Goal: Task Accomplishment & Management: Complete application form

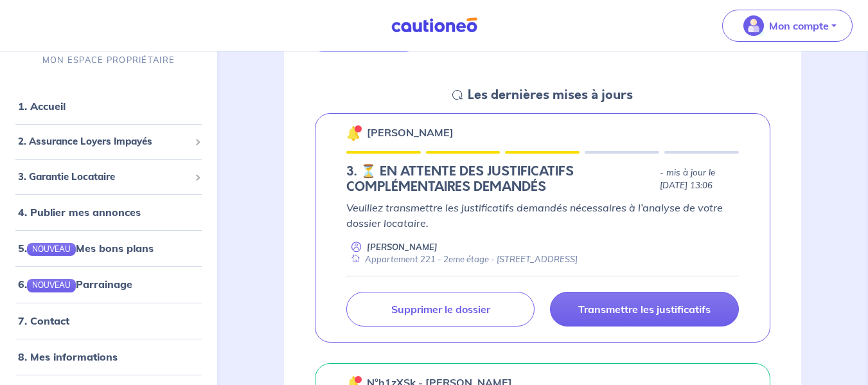
scroll to position [193, 0]
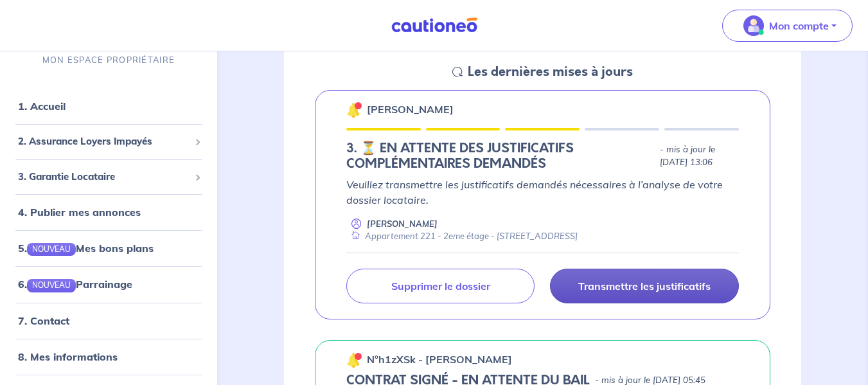
click at [671, 284] on p "Transmettre les justificatifs" at bounding box center [644, 286] width 132 height 13
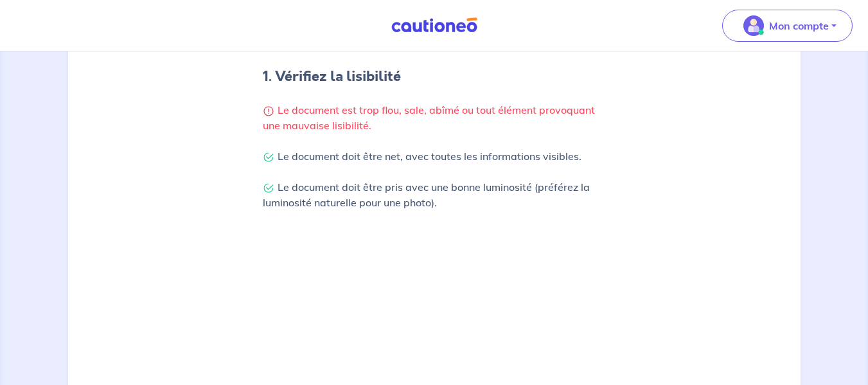
scroll to position [257, 0]
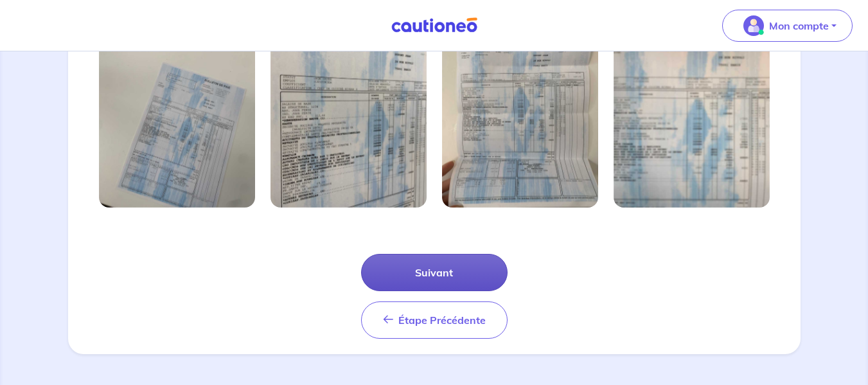
click at [413, 263] on button "Suivant" at bounding box center [434, 272] width 147 height 37
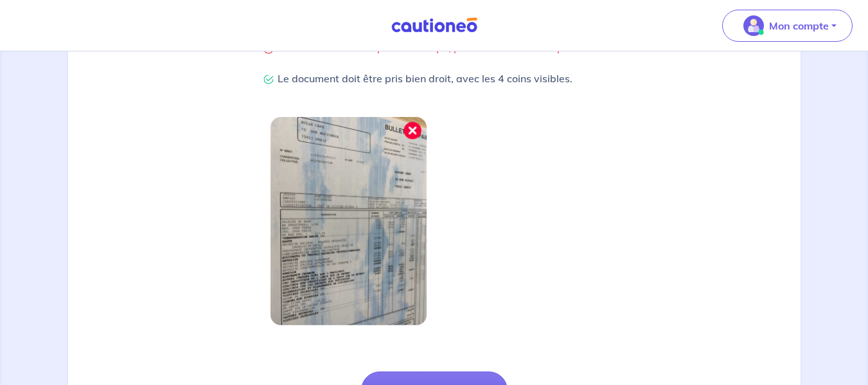
scroll to position [435, 0]
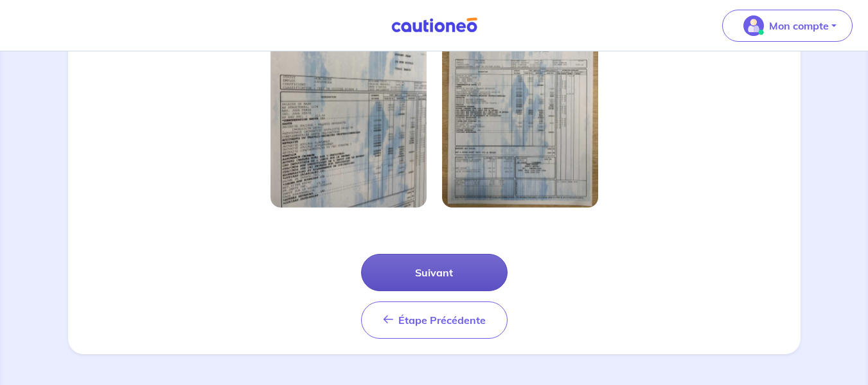
click at [411, 262] on button "Suivant" at bounding box center [434, 272] width 147 height 37
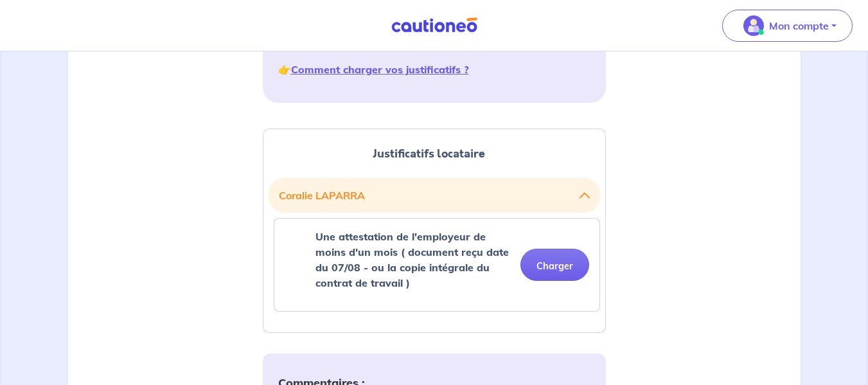
scroll to position [321, 0]
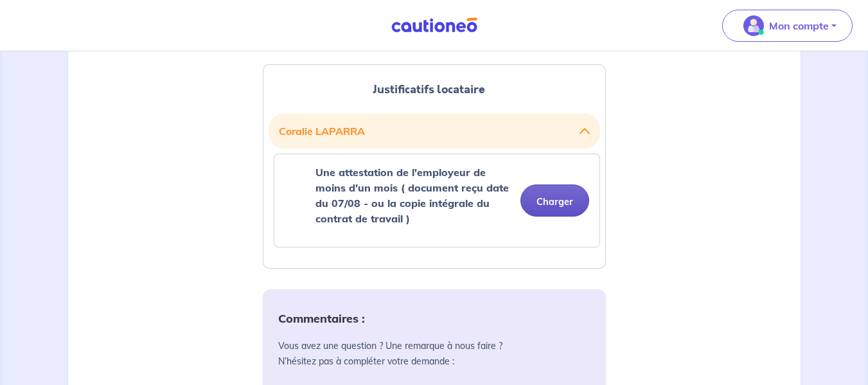
click at [558, 199] on button "Charger" at bounding box center [554, 200] width 69 height 32
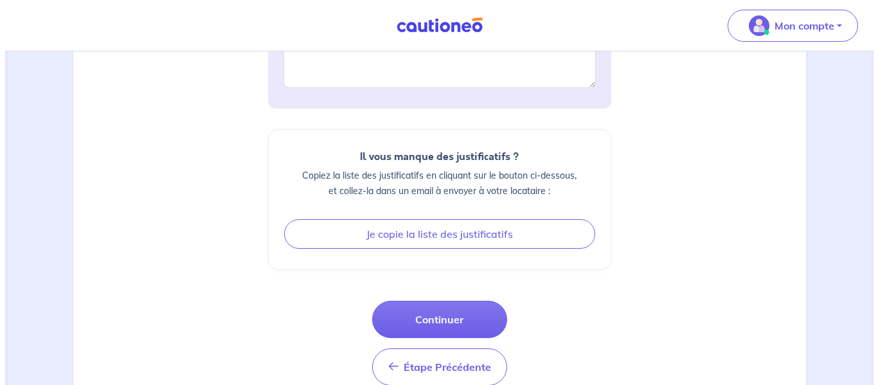
scroll to position [771, 0]
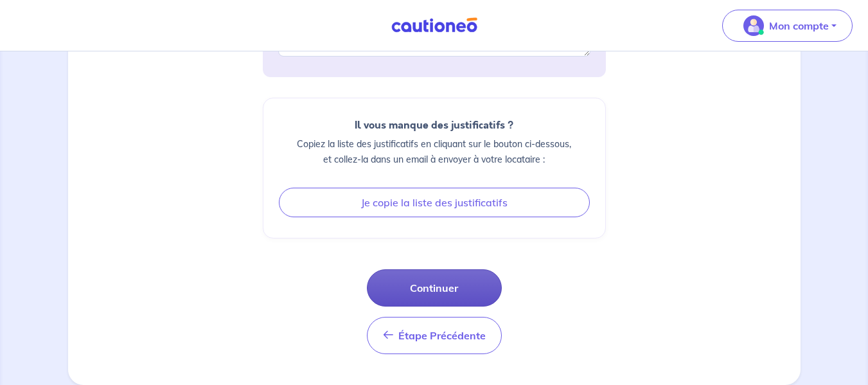
click at [449, 275] on button "Continuer" at bounding box center [434, 287] width 135 height 37
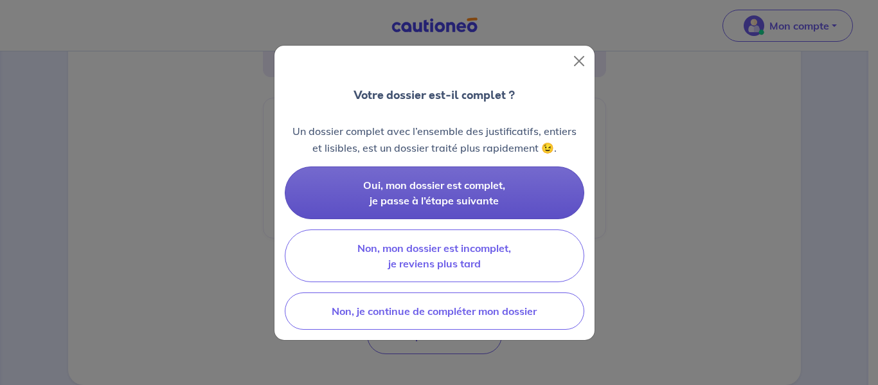
click at [427, 181] on span "Oui, mon dossier est complet, je passe à l’étape suivante" at bounding box center [434, 193] width 142 height 28
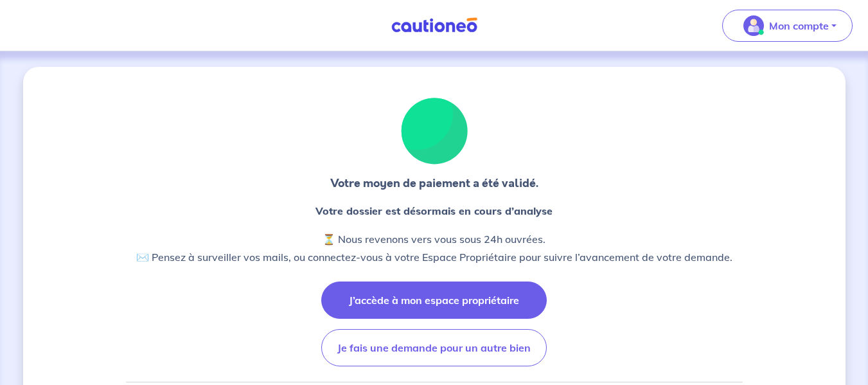
click at [434, 295] on button "J’accède à mon espace propriétaire" at bounding box center [434, 299] width 226 height 37
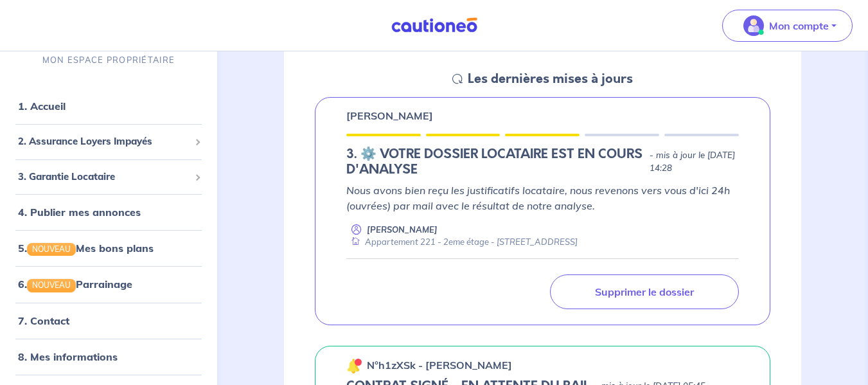
scroll to position [193, 0]
